Goal: Task Accomplishment & Management: Use online tool/utility

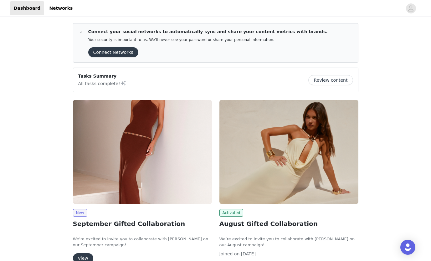
click at [158, 171] on img at bounding box center [142, 152] width 139 height 104
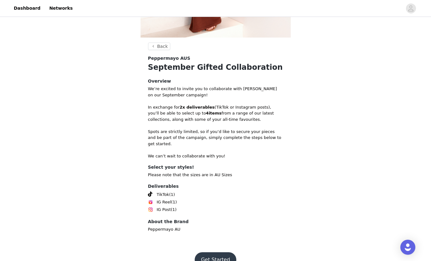
scroll to position [176, 0]
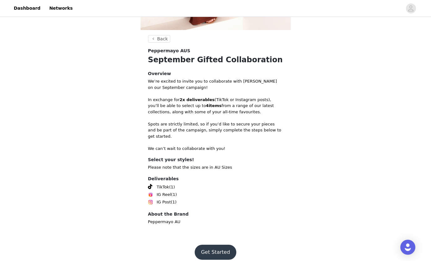
click at [212, 245] on button "Get Started" at bounding box center [216, 252] width 42 height 15
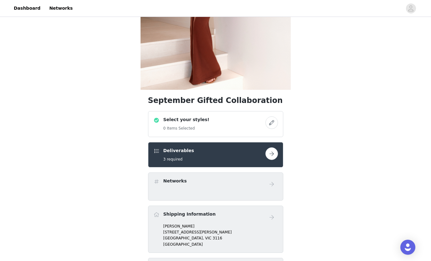
scroll to position [146, 0]
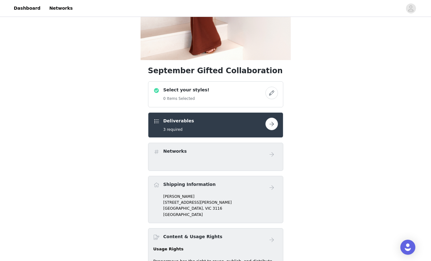
click at [270, 93] on button "button" at bounding box center [271, 93] width 13 height 13
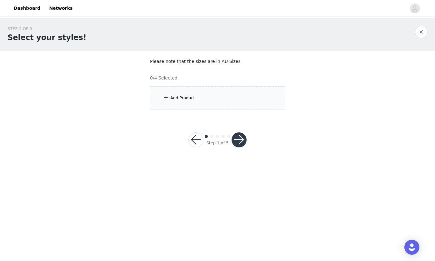
click at [193, 104] on div "Add Product" at bounding box center [217, 97] width 135 height 23
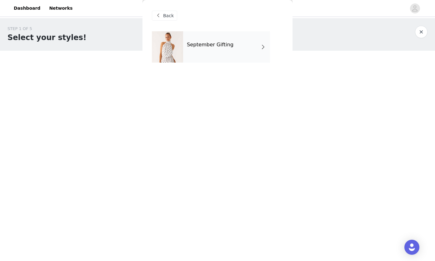
click at [245, 41] on div "September Gifting" at bounding box center [226, 46] width 87 height 31
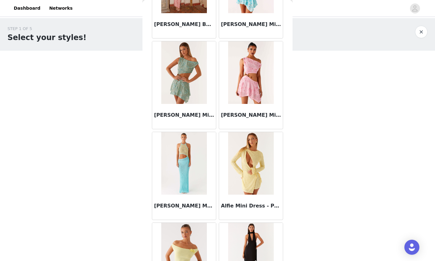
scroll to position [696, 0]
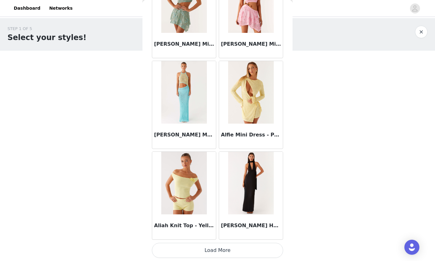
click at [240, 249] on button "Load More" at bounding box center [217, 250] width 131 height 15
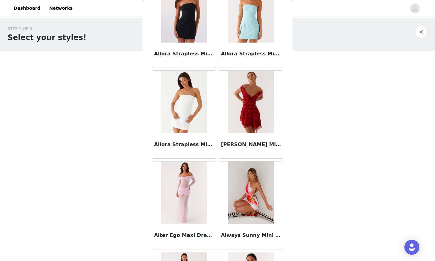
scroll to position [1603, 0]
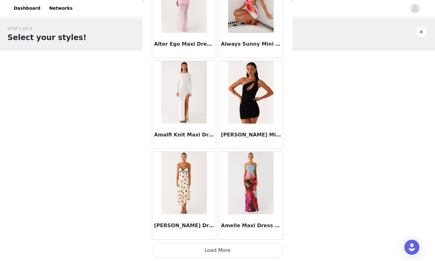
click at [237, 247] on button "Load More" at bounding box center [217, 250] width 131 height 15
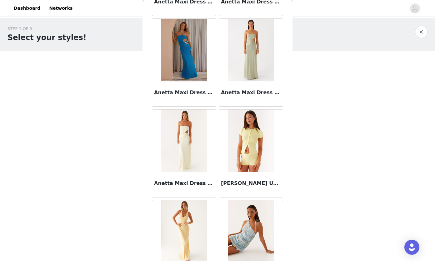
scroll to position [2510, 0]
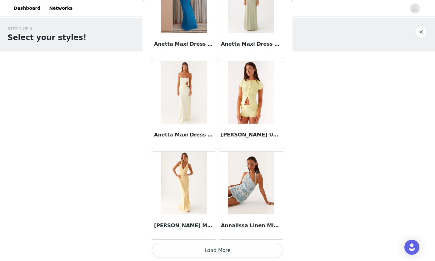
click at [225, 248] on button "Load More" at bounding box center [217, 250] width 131 height 15
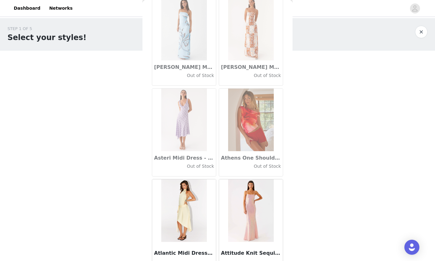
scroll to position [3417, 0]
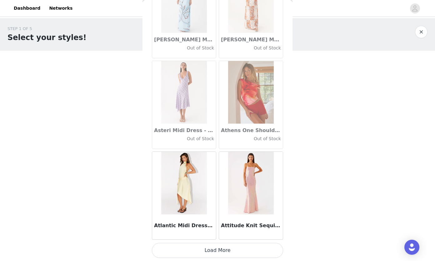
click at [217, 247] on button "Load More" at bounding box center [217, 250] width 131 height 15
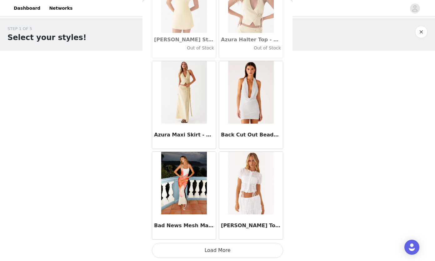
click at [244, 250] on button "Load More" at bounding box center [217, 250] width 131 height 15
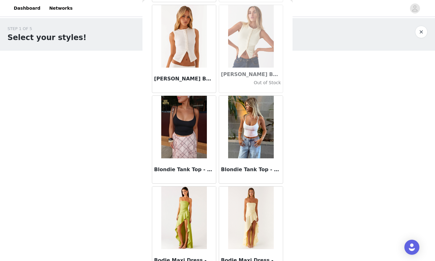
scroll to position [5231, 0]
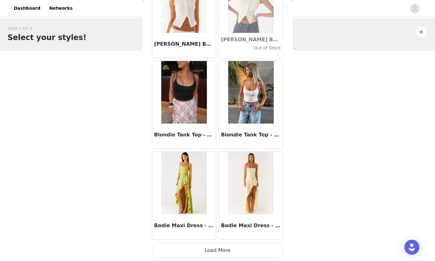
click at [225, 248] on button "Load More" at bounding box center [217, 250] width 131 height 15
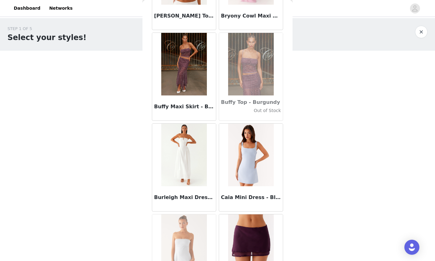
scroll to position [6138, 0]
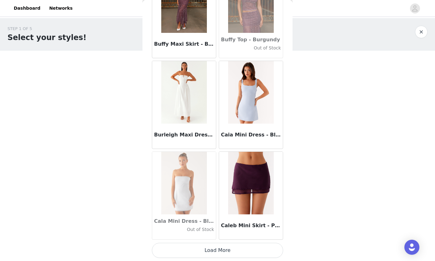
click at [226, 253] on button "Load More" at bounding box center [217, 250] width 131 height 15
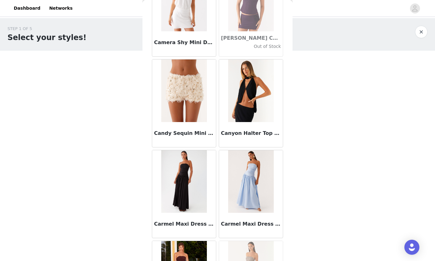
scroll to position [6502, 0]
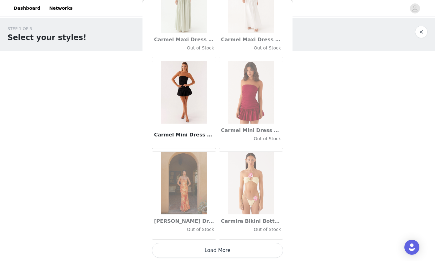
click at [223, 248] on button "Load More" at bounding box center [217, 250] width 131 height 15
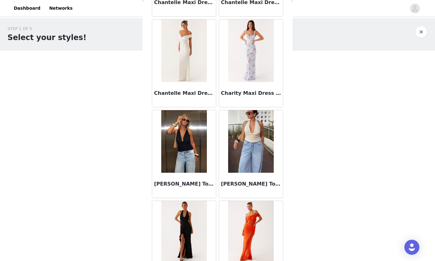
scroll to position [7951, 0]
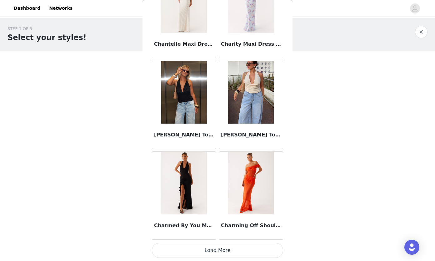
click at [230, 244] on button "Load More" at bounding box center [217, 250] width 131 height 15
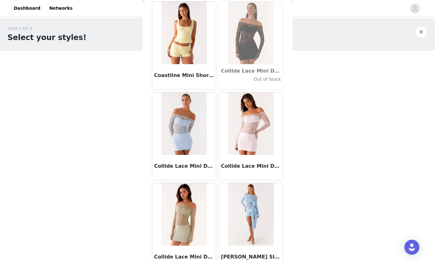
scroll to position [8858, 0]
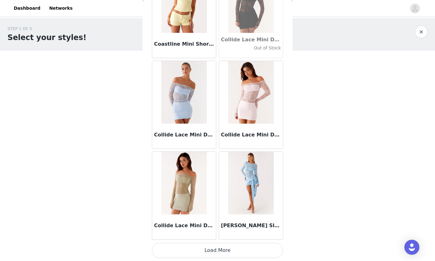
click at [226, 249] on button "Load More" at bounding box center [217, 250] width 131 height 15
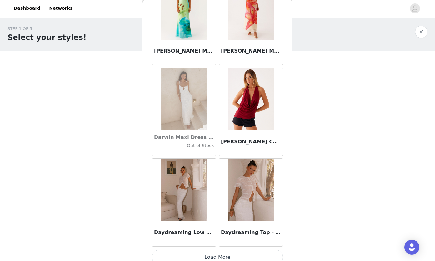
scroll to position [9765, 0]
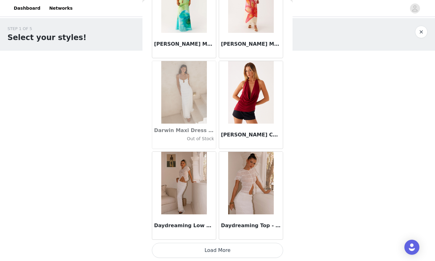
click at [215, 248] on button "Load More" at bounding box center [217, 250] width 131 height 15
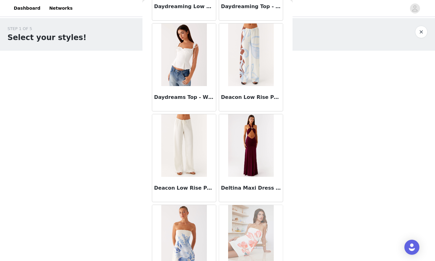
scroll to position [10057, 0]
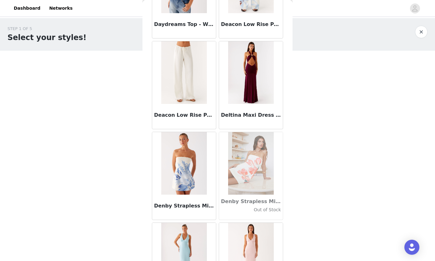
drag, startPoint x: 231, startPoint y: 73, endPoint x: 303, endPoint y: 59, distance: 72.6
click at [304, 55] on div "STEP 1 OF 5 Select your styles! Please note that the sizes are in AU Sizes 0/4 …" at bounding box center [217, 67] width 435 height 99
drag, startPoint x: 220, startPoint y: 115, endPoint x: 272, endPoint y: 117, distance: 51.3
click at [272, 117] on h3 "Deltina Maxi Dress - Boysenberry" at bounding box center [251, 115] width 60 height 8
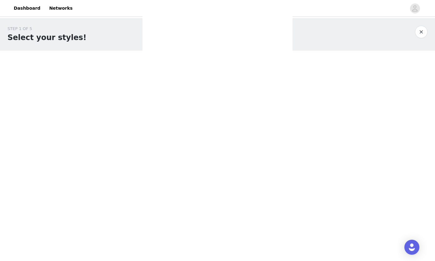
scroll to position [0, 0]
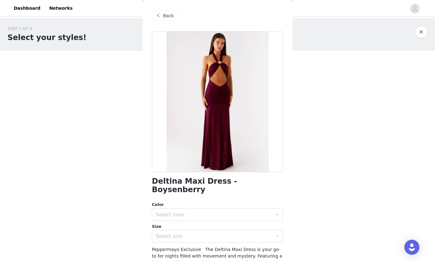
copy h3 "Deltina Maxi Dress - Bo"
click at [165, 18] on span "Back" at bounding box center [168, 16] width 11 height 7
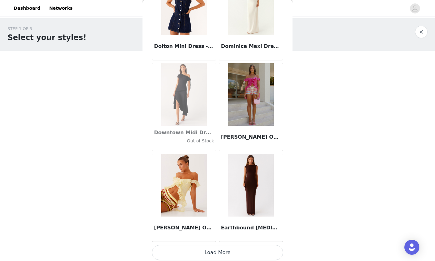
scroll to position [10672, 0]
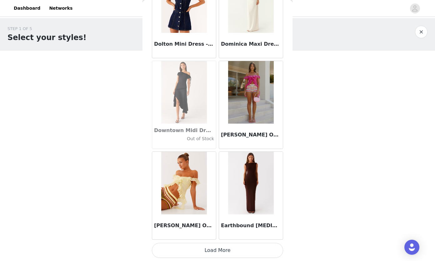
click at [224, 250] on button "Load More" at bounding box center [217, 250] width 131 height 15
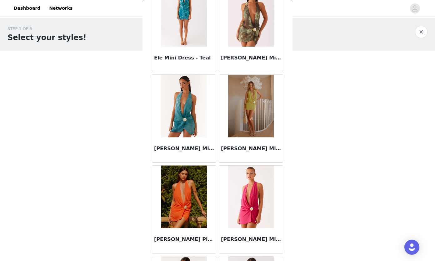
scroll to position [11579, 0]
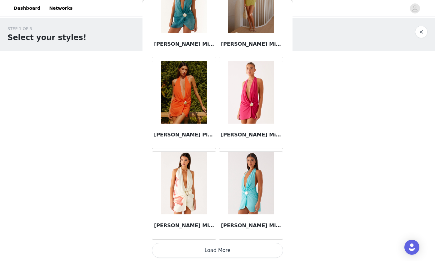
click at [225, 250] on button "Load More" at bounding box center [217, 250] width 131 height 15
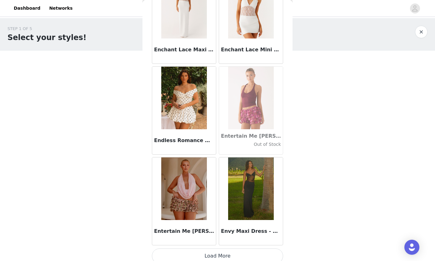
scroll to position [12486, 0]
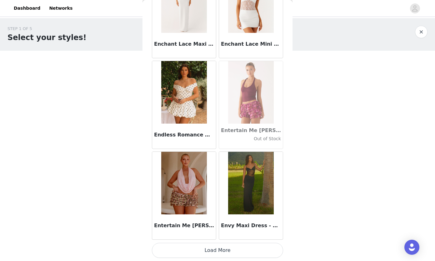
click at [214, 250] on button "Load More" at bounding box center [217, 250] width 131 height 15
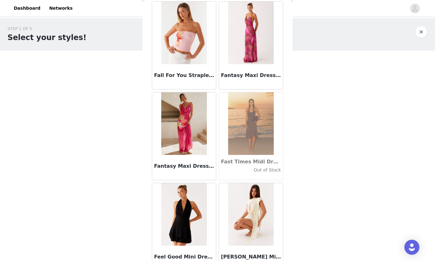
scroll to position [13393, 0]
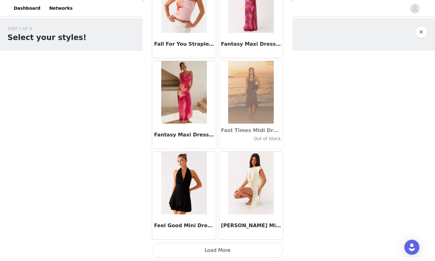
click at [227, 248] on button "Load More" at bounding box center [217, 250] width 131 height 15
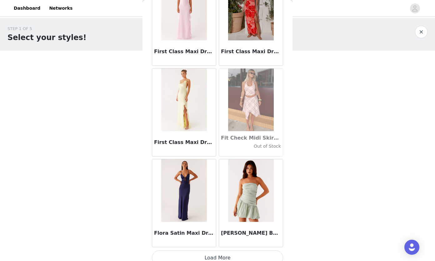
scroll to position [14300, 0]
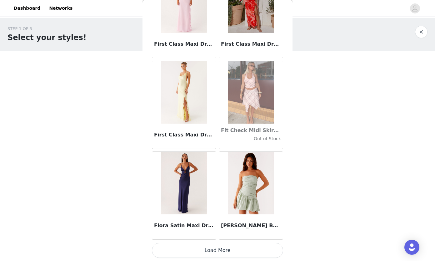
click at [221, 248] on button "Load More" at bounding box center [217, 250] width 131 height 15
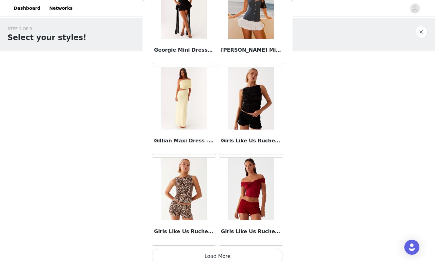
scroll to position [15207, 0]
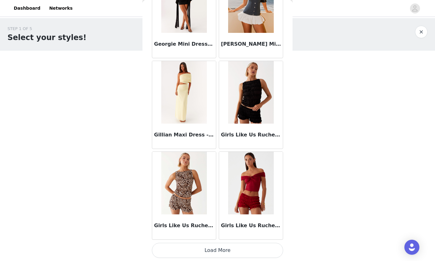
click at [219, 249] on button "Load More" at bounding box center [217, 250] width 131 height 15
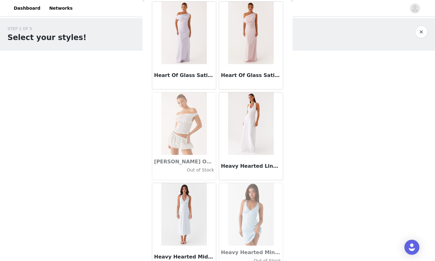
scroll to position [16113, 0]
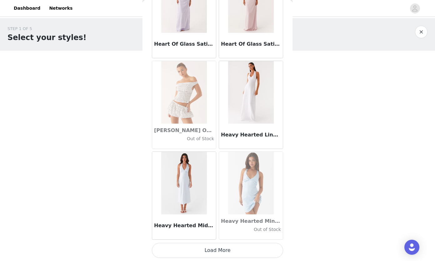
click at [228, 247] on button "Load More" at bounding box center [217, 250] width 131 height 15
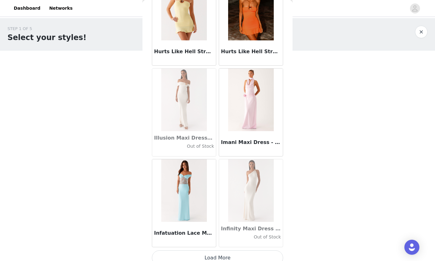
scroll to position [17020, 0]
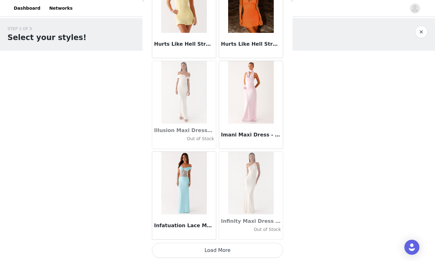
click at [223, 251] on button "Load More" at bounding box center [217, 250] width 131 height 15
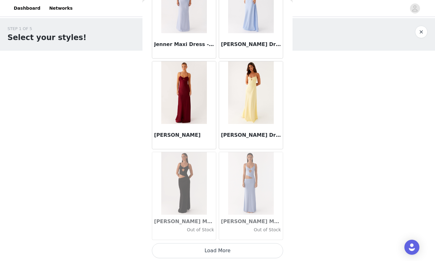
scroll to position [17927, 0]
click at [235, 253] on button "Load More" at bounding box center [217, 250] width 131 height 15
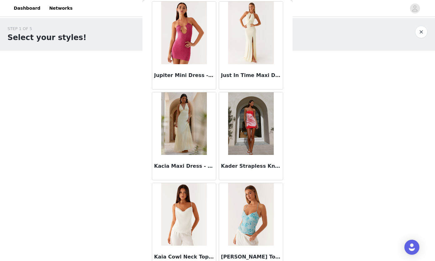
scroll to position [18834, 0]
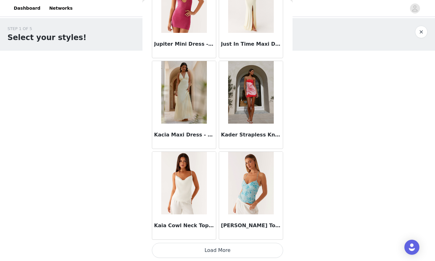
click at [227, 246] on button "Load More" at bounding box center [217, 250] width 131 height 15
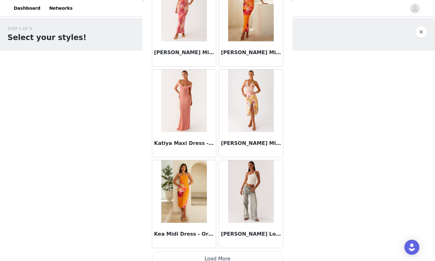
scroll to position [19741, 0]
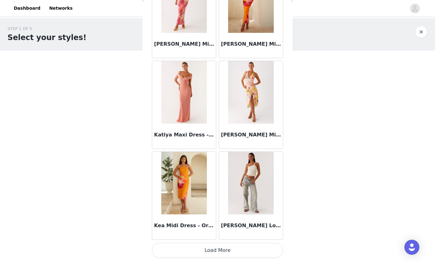
click at [224, 249] on button "Load More" at bounding box center [217, 250] width 131 height 15
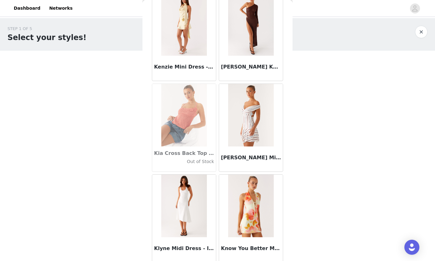
scroll to position [20398, 0]
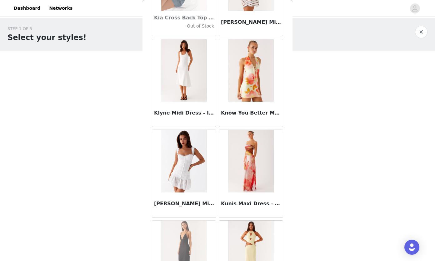
click at [186, 82] on img at bounding box center [183, 70] width 45 height 63
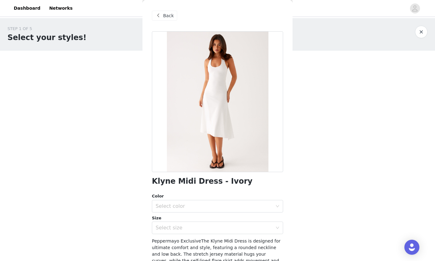
scroll to position [73, 0]
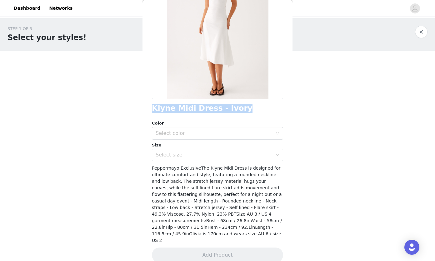
drag, startPoint x: 153, startPoint y: 107, endPoint x: 233, endPoint y: 104, distance: 80.1
click at [233, 104] on h1 "Klyne Midi Dress - Ivory" at bounding box center [202, 108] width 101 height 8
copy h1 "Klyne Midi Dress - Ivory"
click at [177, 138] on div "Select color" at bounding box center [216, 133] width 120 height 12
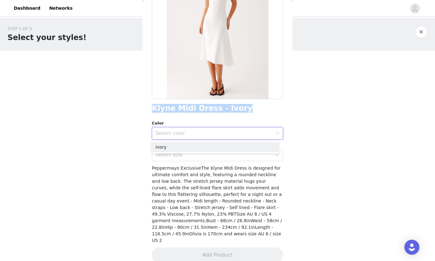
click at [180, 149] on li "Ivory" at bounding box center [215, 147] width 127 height 10
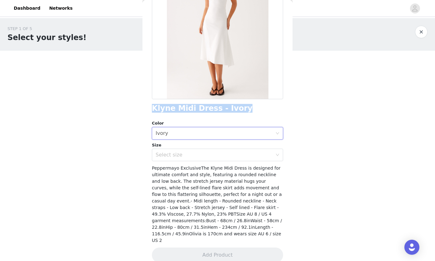
click at [180, 152] on div "Select size" at bounding box center [214, 155] width 117 height 6
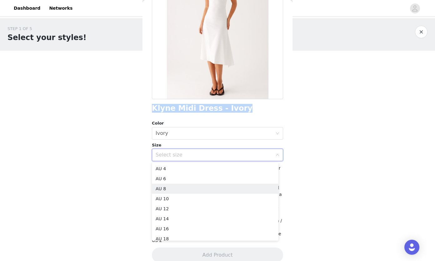
click at [172, 187] on li "AU 8" at bounding box center [215, 189] width 127 height 10
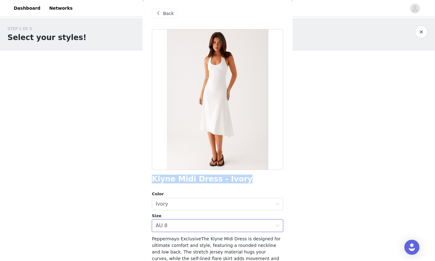
scroll to position [75, 0]
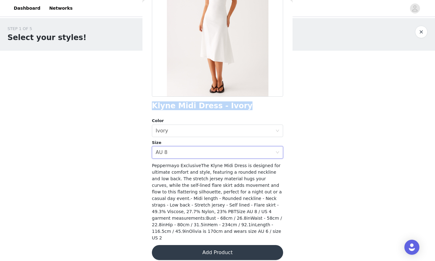
click at [219, 249] on button "Add Product" at bounding box center [217, 252] width 131 height 15
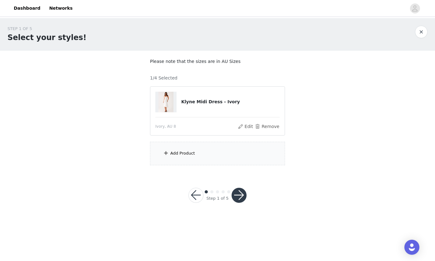
click at [197, 149] on div "Add Product" at bounding box center [217, 153] width 135 height 23
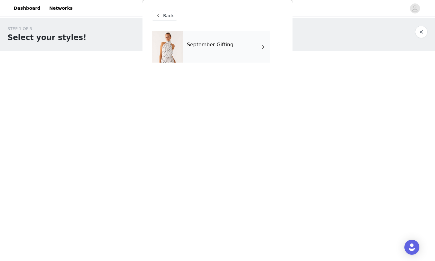
drag, startPoint x: 219, startPoint y: 45, endPoint x: 225, endPoint y: 48, distance: 7.0
click at [219, 45] on h4 "September Gifting" at bounding box center [210, 45] width 47 height 6
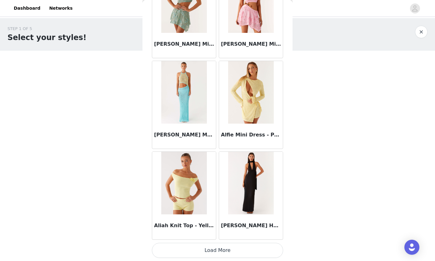
click at [252, 245] on button "Load More" at bounding box center [217, 250] width 131 height 15
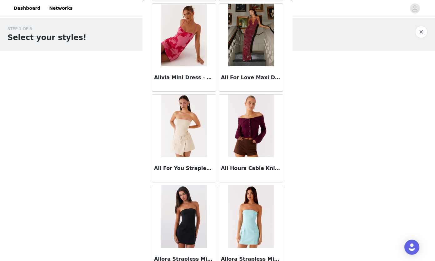
scroll to position [1603, 0]
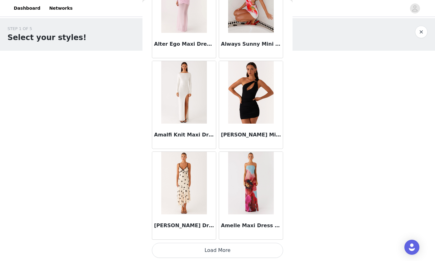
click at [235, 245] on button "Load More" at bounding box center [217, 250] width 131 height 15
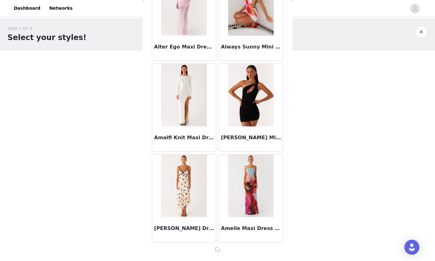
scroll to position [1600, 0]
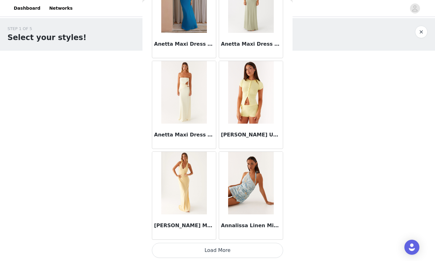
click at [233, 246] on button "Load More" at bounding box center [217, 250] width 131 height 15
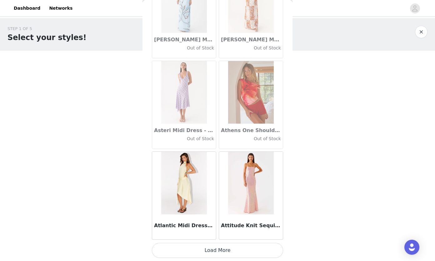
click at [246, 248] on button "Load More" at bounding box center [217, 250] width 131 height 15
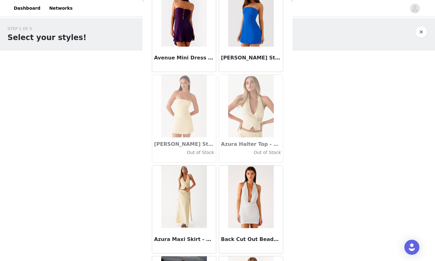
scroll to position [4324, 0]
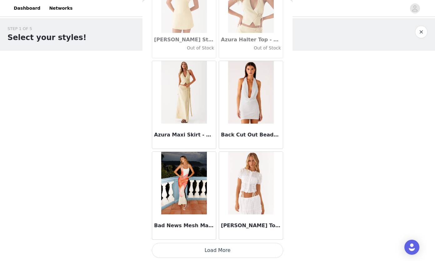
click at [222, 252] on button "Load More" at bounding box center [217, 250] width 131 height 15
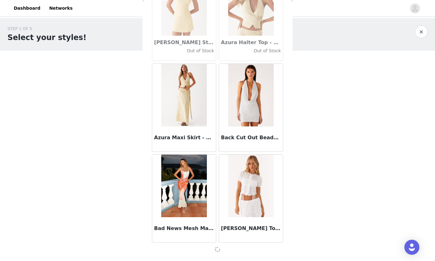
scroll to position [4321, 0]
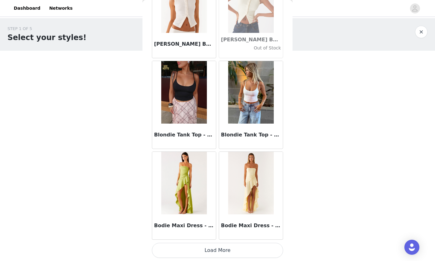
click at [236, 247] on button "Load More" at bounding box center [217, 250] width 131 height 15
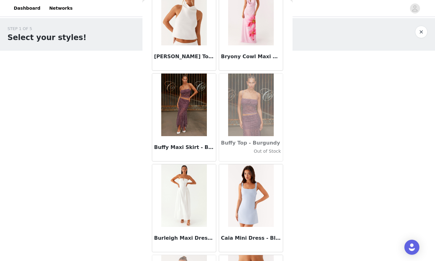
scroll to position [6138, 0]
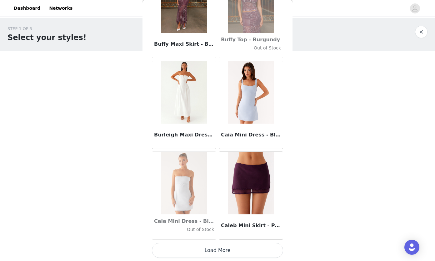
click at [217, 248] on button "Load More" at bounding box center [217, 250] width 131 height 15
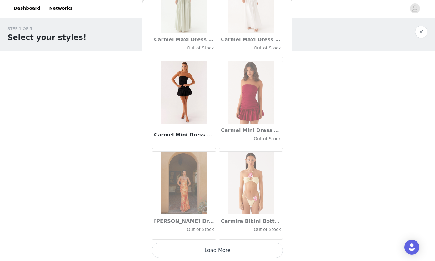
click at [238, 245] on button "Load More" at bounding box center [217, 250] width 131 height 15
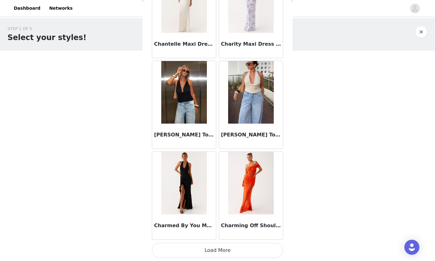
click at [240, 245] on button "Load More" at bounding box center [217, 250] width 131 height 15
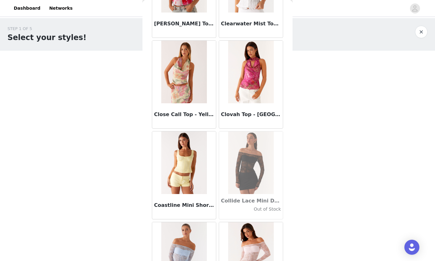
scroll to position [8858, 0]
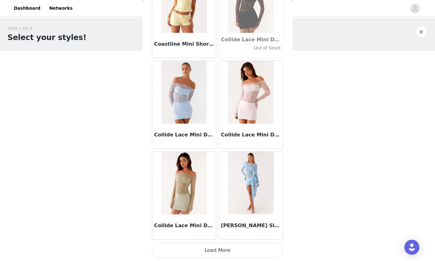
click at [236, 248] on button "Load More" at bounding box center [217, 250] width 131 height 15
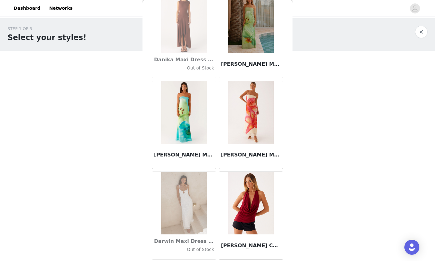
scroll to position [9765, 0]
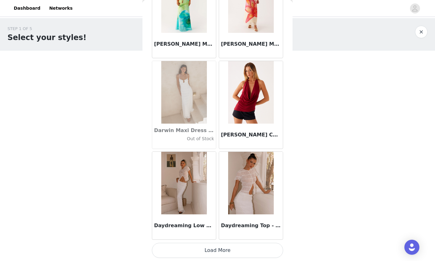
click at [232, 248] on button "Load More" at bounding box center [217, 250] width 131 height 15
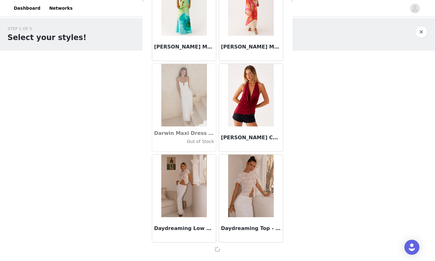
scroll to position [9762, 0]
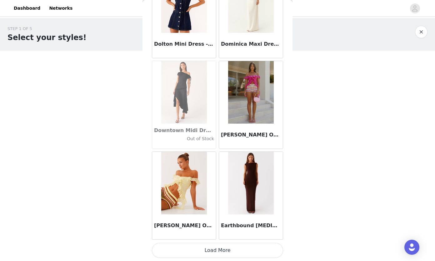
click at [236, 244] on button "Load More" at bounding box center [217, 250] width 131 height 15
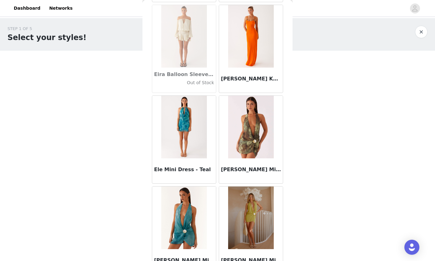
scroll to position [11579, 0]
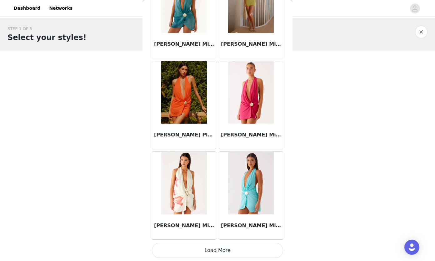
click at [236, 249] on button "Load More" at bounding box center [217, 250] width 131 height 15
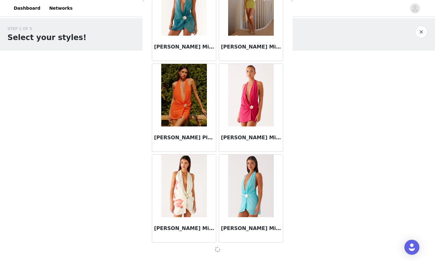
scroll to position [11576, 0]
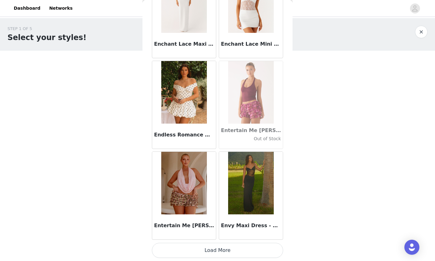
click at [240, 248] on button "Load More" at bounding box center [217, 250] width 131 height 15
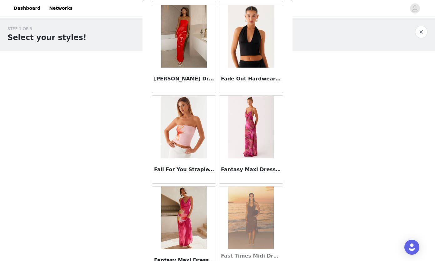
scroll to position [13393, 0]
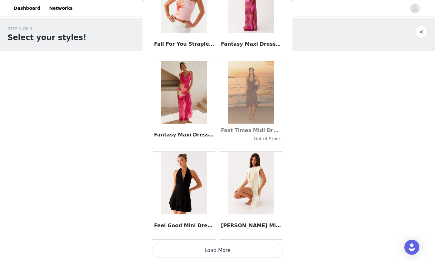
click at [226, 248] on button "Load More" at bounding box center [217, 250] width 131 height 15
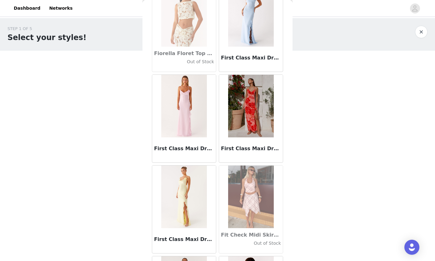
scroll to position [14300, 0]
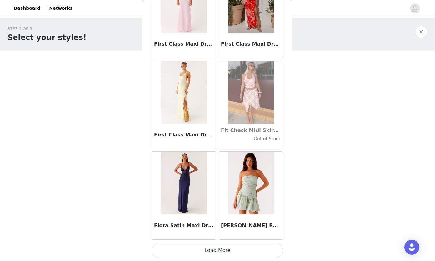
click at [239, 246] on button "Load More" at bounding box center [217, 250] width 131 height 15
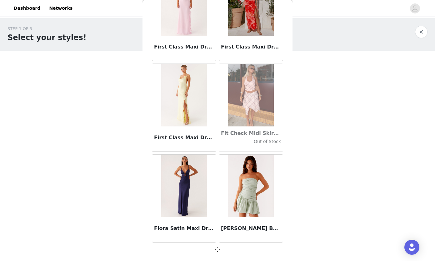
scroll to position [14297, 0]
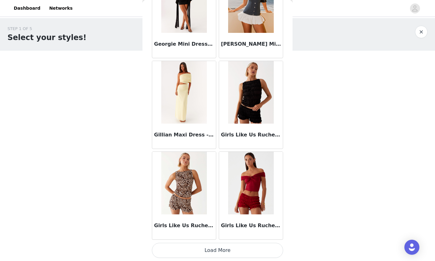
click at [232, 253] on button "Load More" at bounding box center [217, 250] width 131 height 15
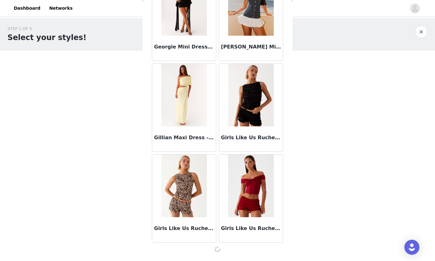
scroll to position [15204, 0]
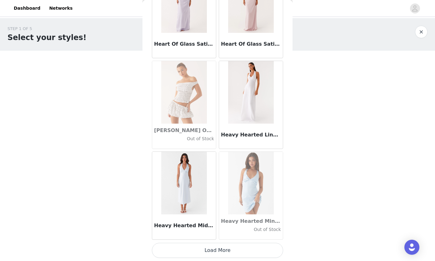
click at [220, 250] on button "Load More" at bounding box center [217, 250] width 131 height 15
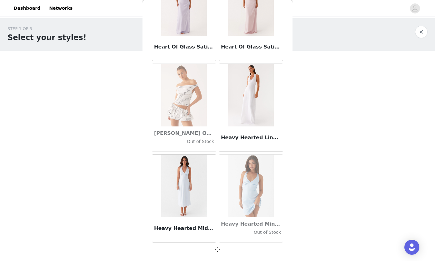
scroll to position [16111, 0]
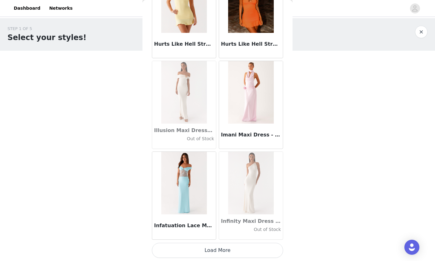
click at [222, 249] on button "Load More" at bounding box center [217, 250] width 131 height 15
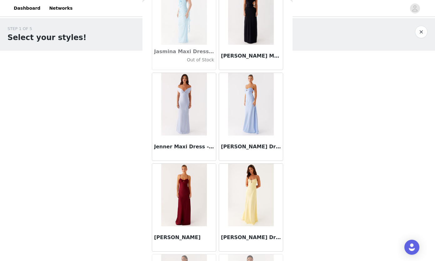
scroll to position [17927, 0]
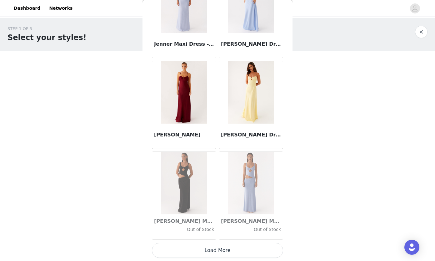
click at [235, 250] on button "Load More" at bounding box center [217, 250] width 131 height 15
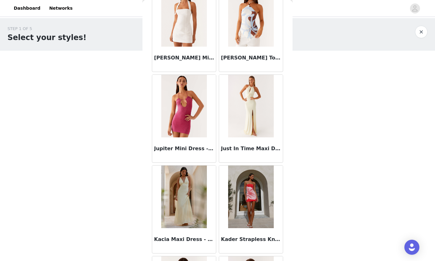
scroll to position [18834, 0]
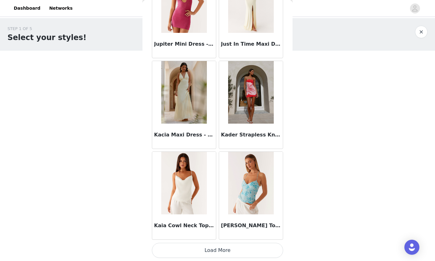
click at [232, 252] on button "Load More" at bounding box center [217, 250] width 131 height 15
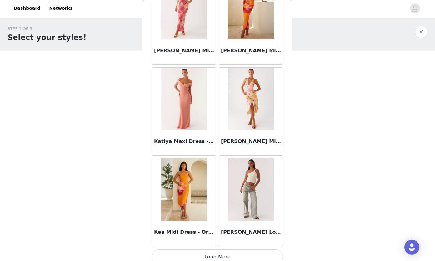
scroll to position [19741, 0]
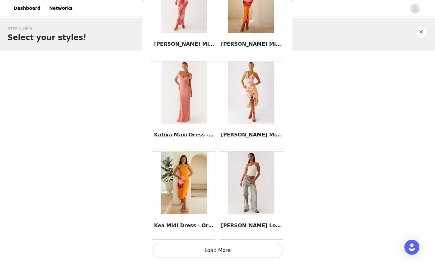
click at [220, 249] on button "Load More" at bounding box center [217, 250] width 131 height 15
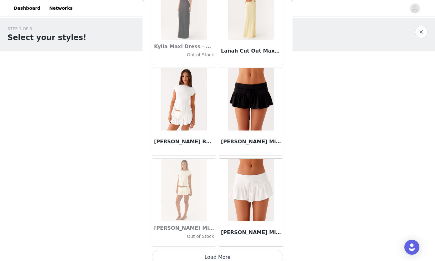
scroll to position [20648, 0]
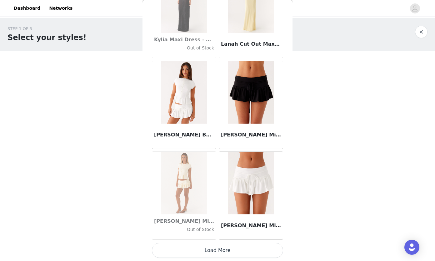
drag, startPoint x: 216, startPoint y: 247, endPoint x: 215, endPoint y: 244, distance: 3.4
click at [216, 246] on button "Load More" at bounding box center [217, 250] width 131 height 15
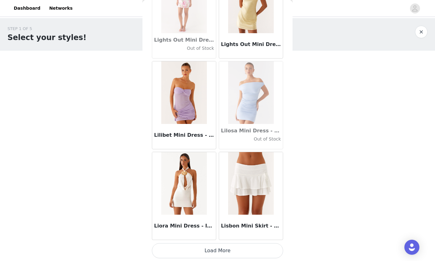
scroll to position [21555, 0]
click at [229, 255] on button "Load More" at bounding box center [217, 250] width 131 height 15
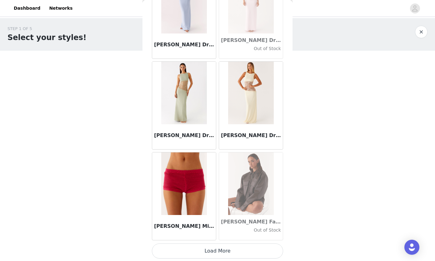
scroll to position [22462, 0]
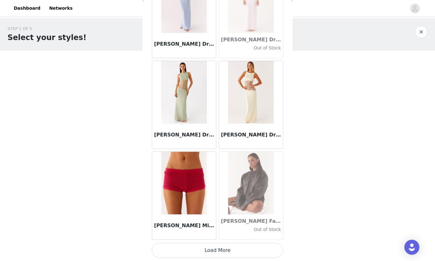
click at [222, 250] on button "Load More" at bounding box center [217, 250] width 131 height 15
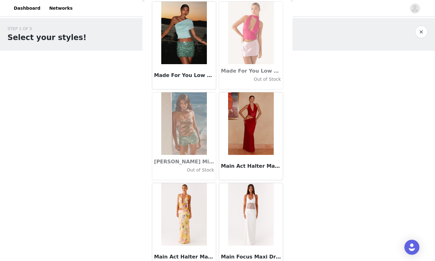
scroll to position [23369, 0]
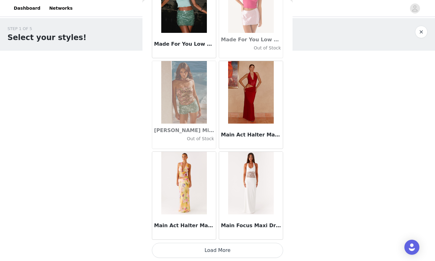
click at [226, 250] on button "Load More" at bounding box center [217, 250] width 131 height 15
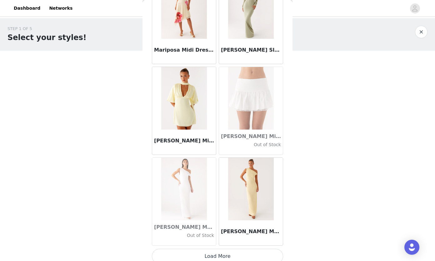
scroll to position [24276, 0]
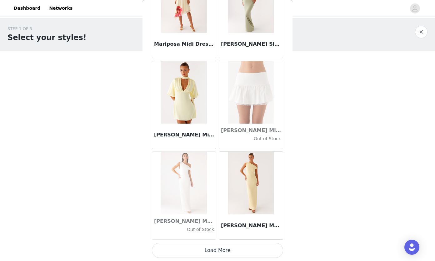
click at [230, 248] on button "Load More" at bounding box center [217, 250] width 131 height 15
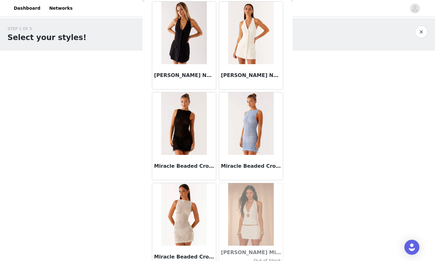
scroll to position [25182, 0]
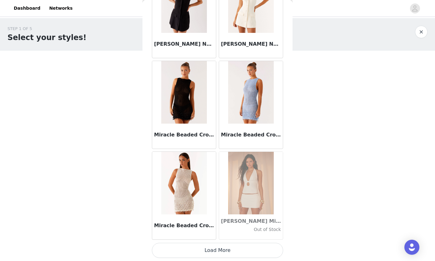
click at [223, 249] on button "Load More" at bounding box center [217, 250] width 131 height 15
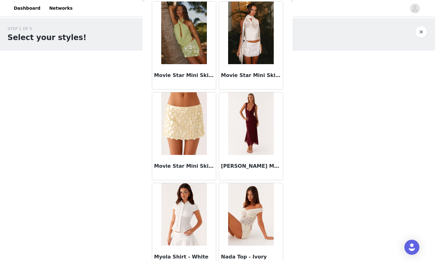
scroll to position [26089, 0]
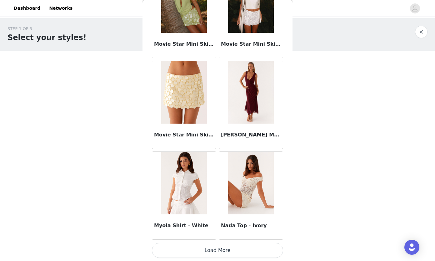
click at [232, 248] on button "Load More" at bounding box center [217, 250] width 131 height 15
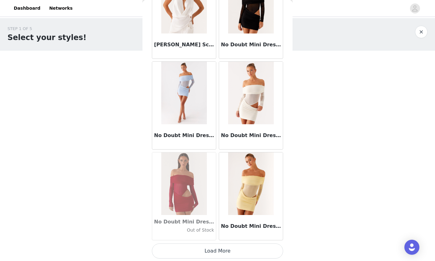
scroll to position [26996, 0]
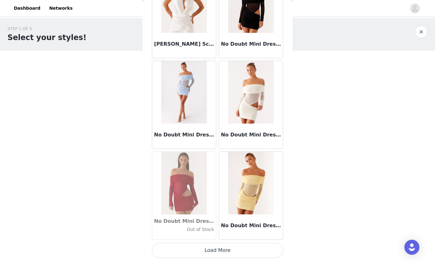
click at [231, 252] on button "Load More" at bounding box center [217, 250] width 131 height 15
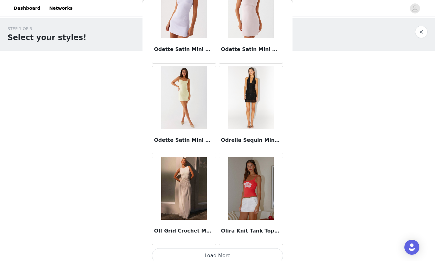
scroll to position [27903, 0]
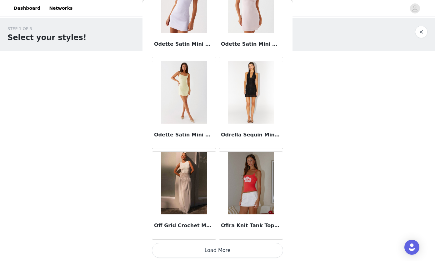
click at [227, 244] on button "Load More" at bounding box center [217, 250] width 131 height 15
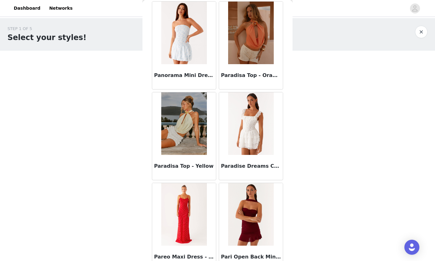
scroll to position [28810, 0]
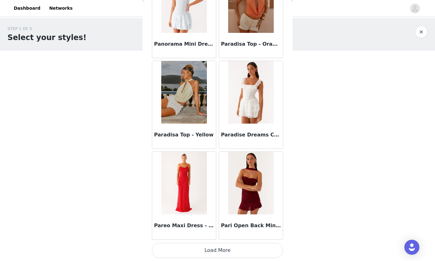
click at [215, 249] on button "Load More" at bounding box center [217, 250] width 131 height 15
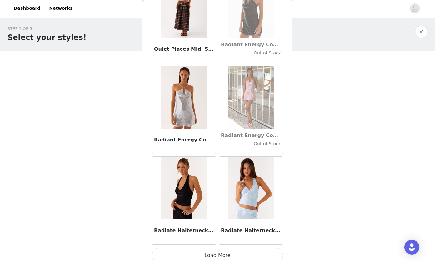
scroll to position [29717, 0]
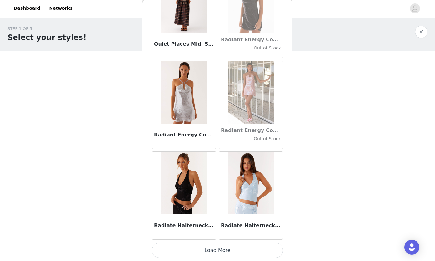
click at [224, 244] on button "Load More" at bounding box center [217, 250] width 131 height 15
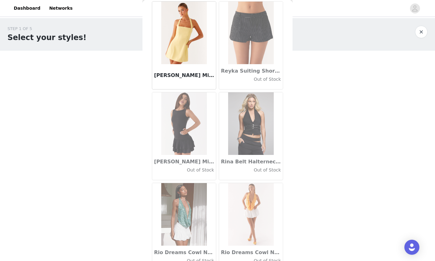
scroll to position [30624, 0]
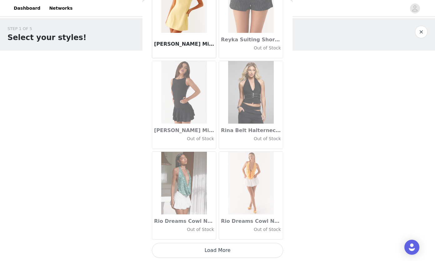
drag, startPoint x: 250, startPoint y: 248, endPoint x: 258, endPoint y: 233, distance: 17.1
click at [250, 248] on button "Load More" at bounding box center [217, 250] width 131 height 15
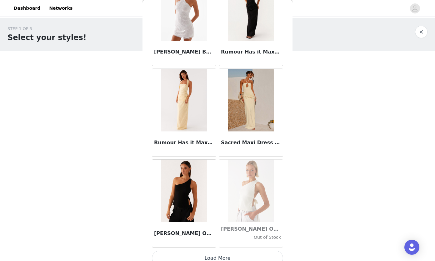
scroll to position [31531, 0]
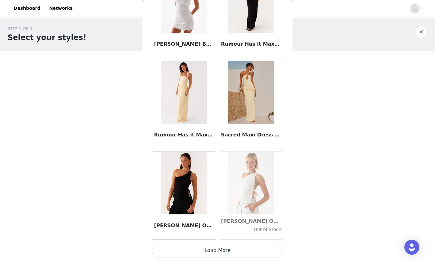
click at [224, 252] on button "Load More" at bounding box center [217, 250] width 131 height 15
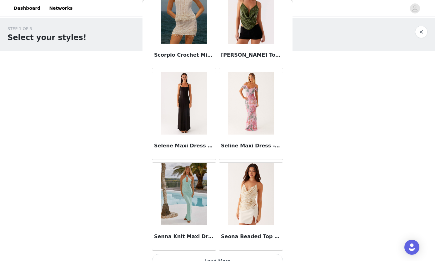
scroll to position [32438, 0]
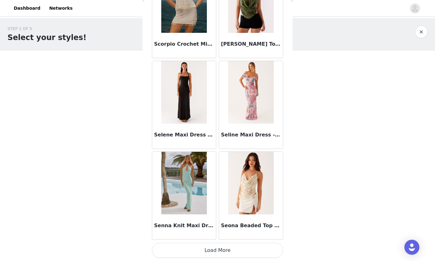
click at [228, 247] on button "Load More" at bounding box center [217, 250] width 131 height 15
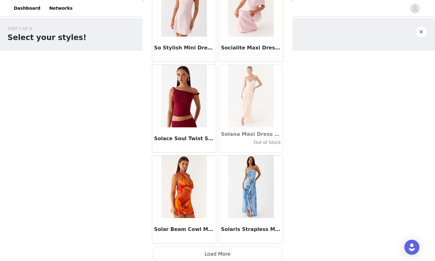
scroll to position [33345, 0]
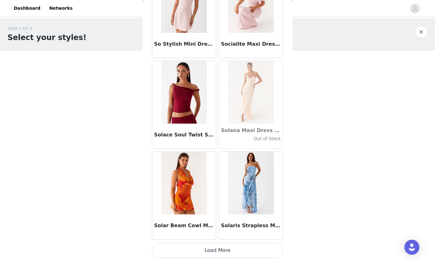
click at [211, 248] on button "Load More" at bounding box center [217, 250] width 131 height 15
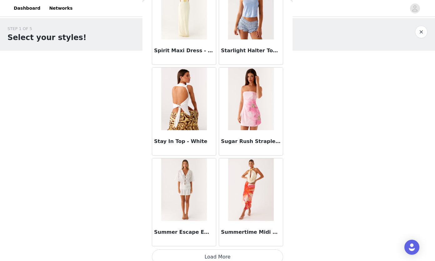
scroll to position [34251, 0]
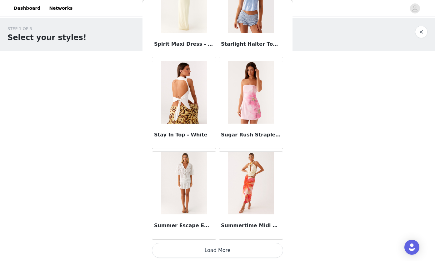
click at [216, 248] on button "Load More" at bounding box center [217, 250] width 131 height 15
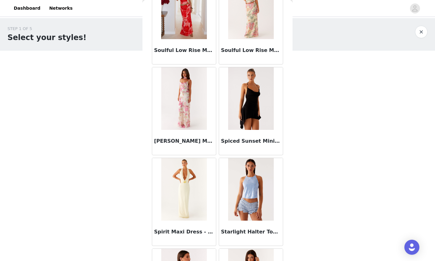
scroll to position [33991, 0]
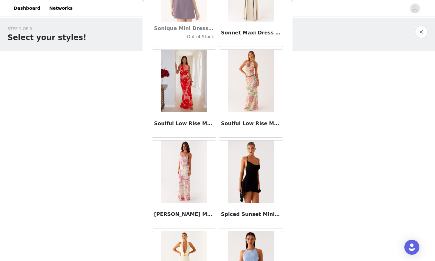
click at [242, 171] on img at bounding box center [250, 171] width 45 height 63
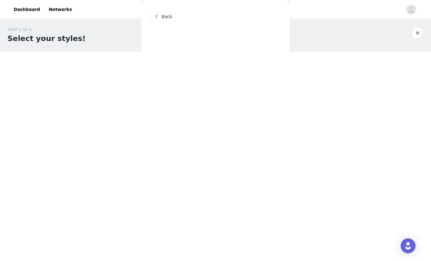
scroll to position [0, 0]
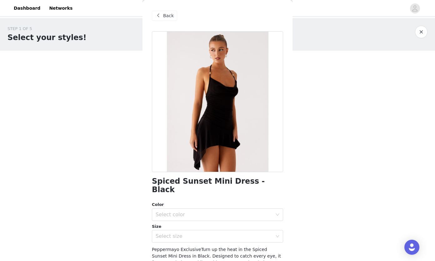
click at [194, 211] on div "Select color" at bounding box center [214, 214] width 117 height 6
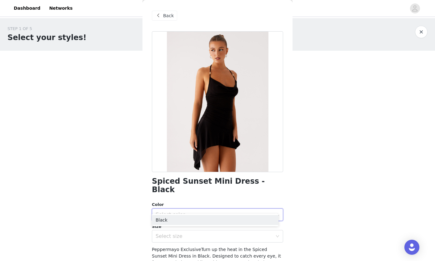
click at [184, 220] on li "Black" at bounding box center [215, 220] width 127 height 10
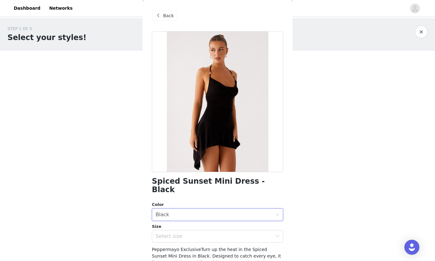
click at [183, 233] on div "Select size" at bounding box center [214, 236] width 117 height 6
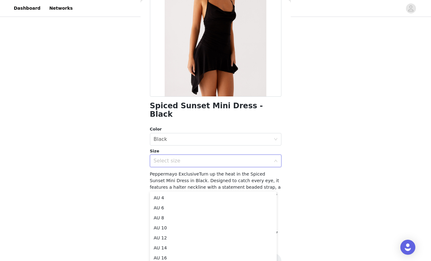
scroll to position [53, 0]
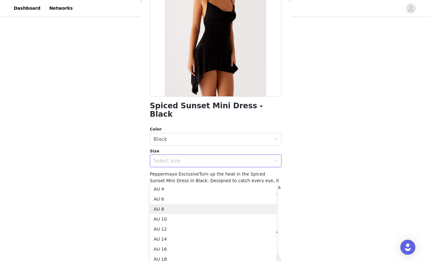
click at [167, 209] on li "AU 8" at bounding box center [213, 209] width 127 height 10
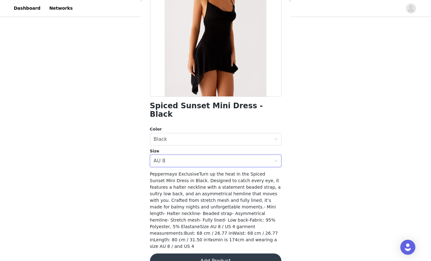
scroll to position [0, 0]
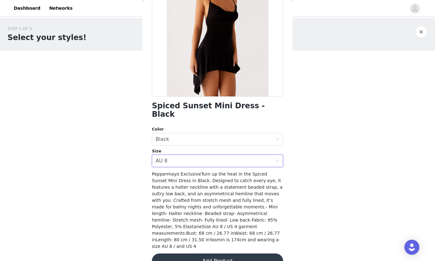
click at [222, 253] on button "Add Product" at bounding box center [217, 260] width 131 height 15
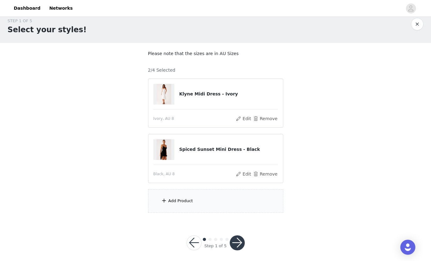
scroll to position [12, 0]
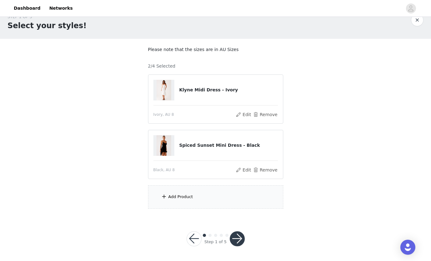
click at [175, 194] on div "Add Product" at bounding box center [180, 197] width 25 height 6
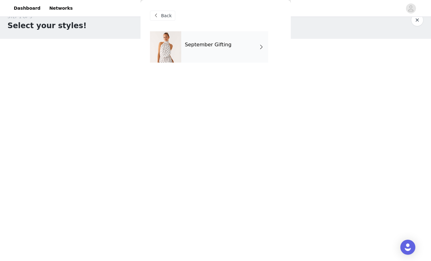
click at [218, 49] on div "September Gifting" at bounding box center [224, 46] width 87 height 31
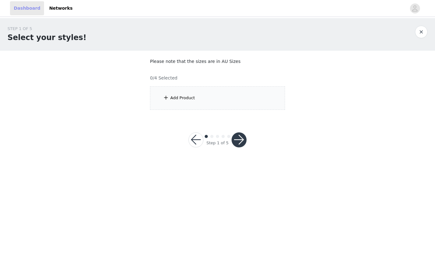
click at [20, 13] on link "Dashboard" at bounding box center [27, 8] width 34 height 14
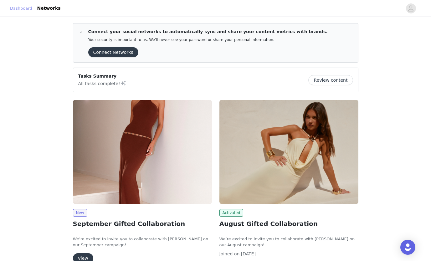
scroll to position [73, 0]
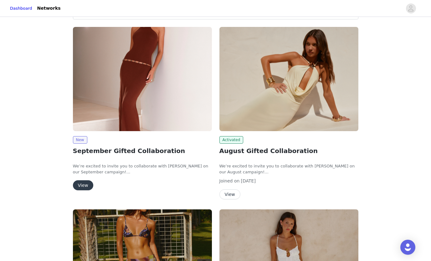
click at [88, 186] on button "View" at bounding box center [83, 185] width 20 height 10
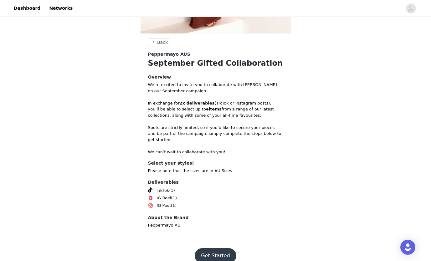
scroll to position [176, 0]
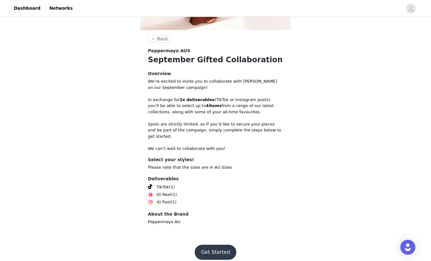
click at [214, 245] on button "Get Started" at bounding box center [216, 252] width 42 height 15
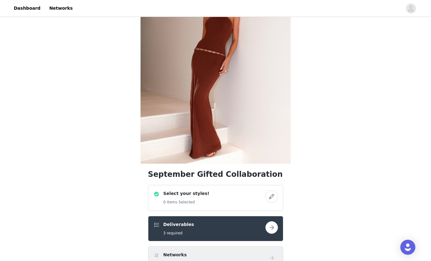
scroll to position [146, 0]
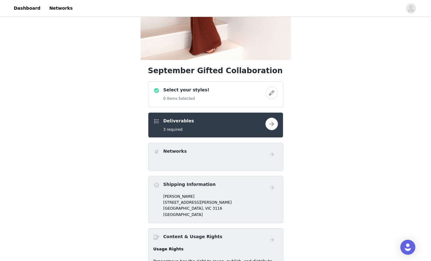
click at [267, 94] on button "button" at bounding box center [271, 93] width 13 height 13
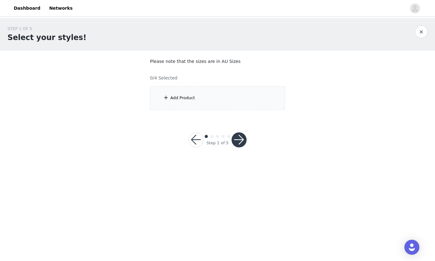
click at [191, 88] on div "Add Product" at bounding box center [217, 97] width 135 height 23
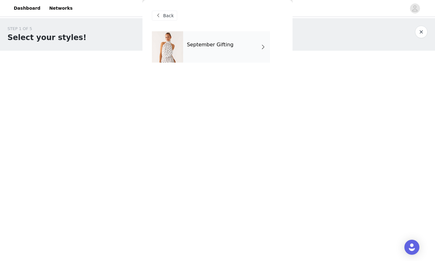
click at [209, 53] on div "September Gifting" at bounding box center [226, 46] width 87 height 31
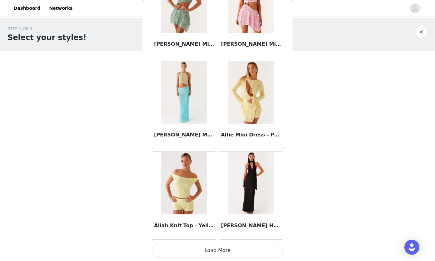
click at [255, 246] on button "Load More" at bounding box center [217, 250] width 131 height 15
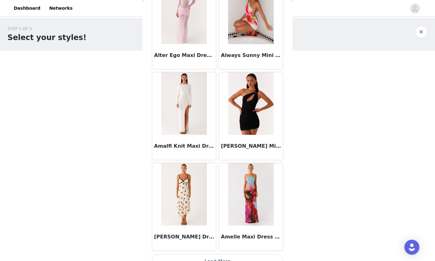
scroll to position [1603, 0]
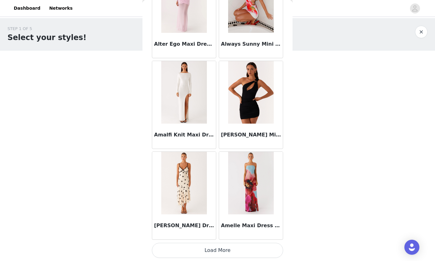
click at [260, 251] on button "Load More" at bounding box center [217, 250] width 131 height 15
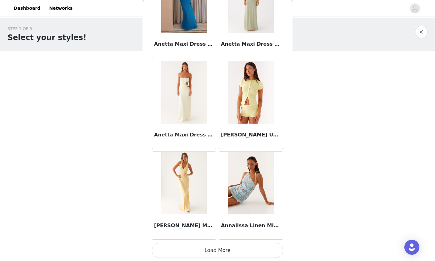
click at [235, 245] on button "Load More" at bounding box center [217, 250] width 131 height 15
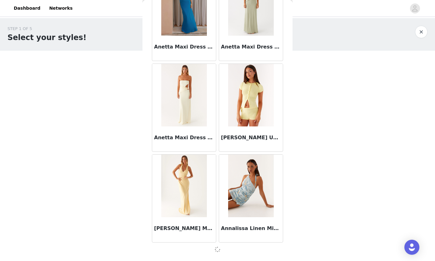
scroll to position [2507, 0]
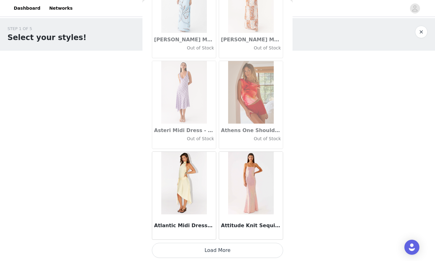
click at [245, 249] on button "Load More" at bounding box center [217, 250] width 131 height 15
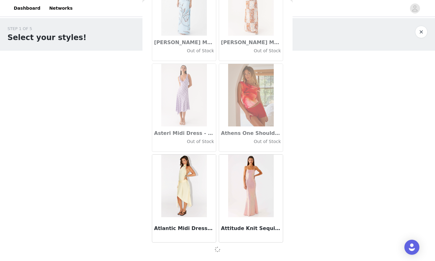
scroll to position [3414, 0]
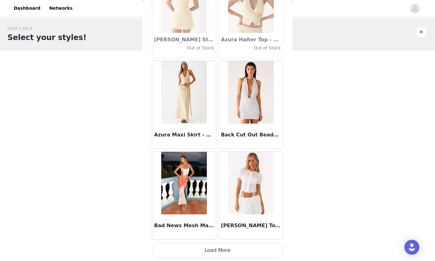
click at [241, 248] on button "Load More" at bounding box center [217, 250] width 131 height 15
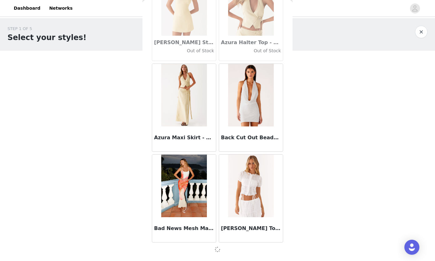
scroll to position [4321, 0]
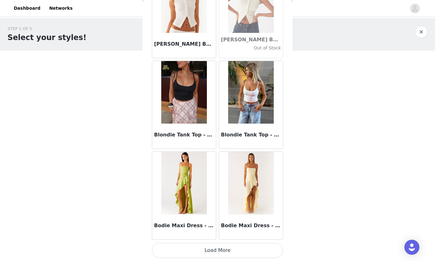
click at [229, 246] on button "Load More" at bounding box center [217, 250] width 131 height 15
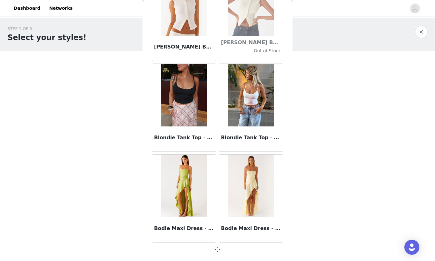
scroll to position [5228, 0]
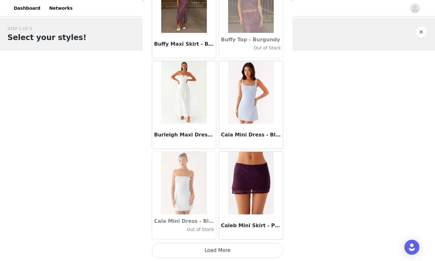
click at [228, 248] on button "Load More" at bounding box center [217, 250] width 131 height 15
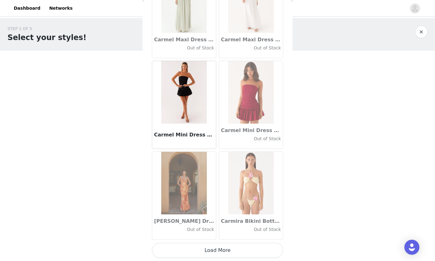
click at [221, 245] on button "Load More" at bounding box center [217, 250] width 131 height 15
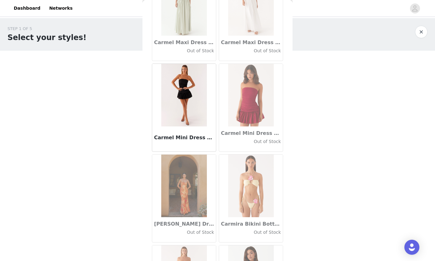
scroll to position [7044, 0]
